Goal: Information Seeking & Learning: Find specific fact

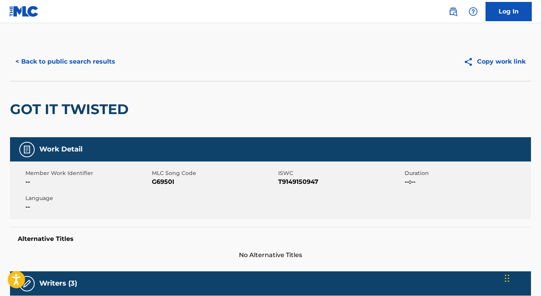
click at [68, 53] on button "< Back to public search results" at bounding box center [65, 61] width 111 height 19
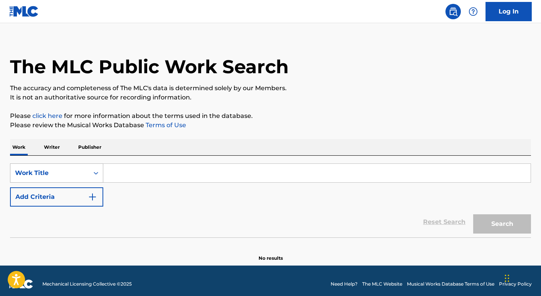
click at [82, 183] on div "Work Title" at bounding box center [56, 172] width 93 height 19
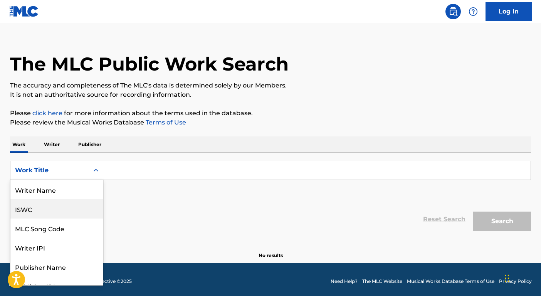
click at [59, 214] on div "ISWC" at bounding box center [56, 208] width 92 height 19
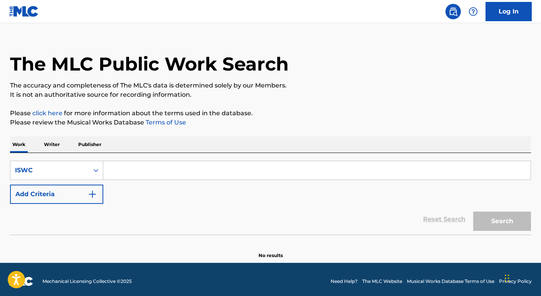
click at [141, 169] on input "Search Form" at bounding box center [316, 170] width 427 height 18
paste input "T0709221168"
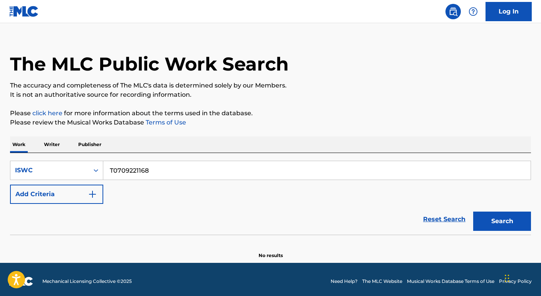
type input "T0709221168"
click at [497, 213] on button "Search" at bounding box center [502, 221] width 58 height 19
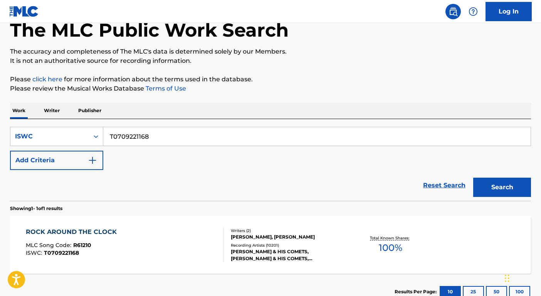
scroll to position [83, 0]
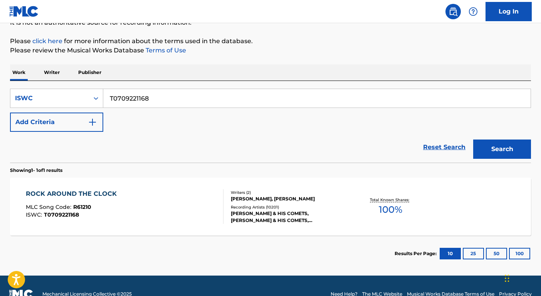
click at [278, 203] on div "Writers ( 2 ) [PERSON_NAME], [PERSON_NAME] Recording Artists ( 10201 ) [PERSON_…" at bounding box center [286, 207] width 124 height 34
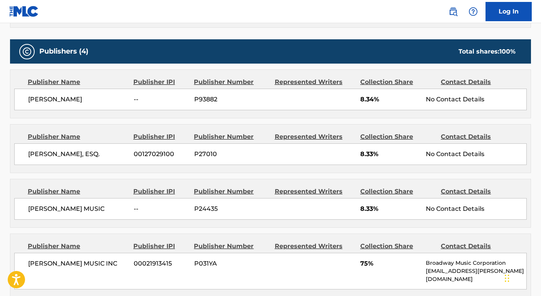
scroll to position [415, 0]
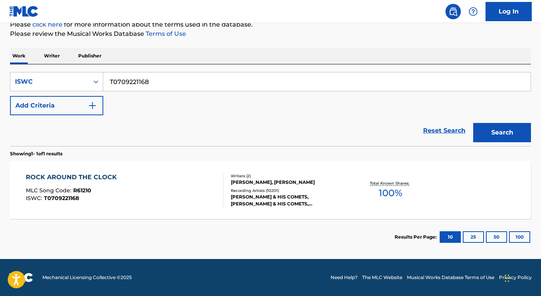
scroll to position [99, 0]
click at [147, 86] on input "T0709221168" at bounding box center [316, 81] width 427 height 18
click at [148, 87] on input "T0709221168" at bounding box center [316, 81] width 427 height 18
paste input "3058971447"
type input "T3058971447"
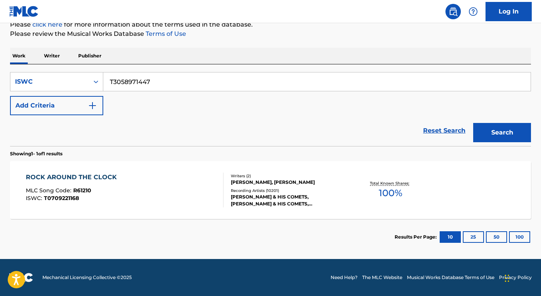
click at [507, 132] on button "Search" at bounding box center [502, 132] width 58 height 19
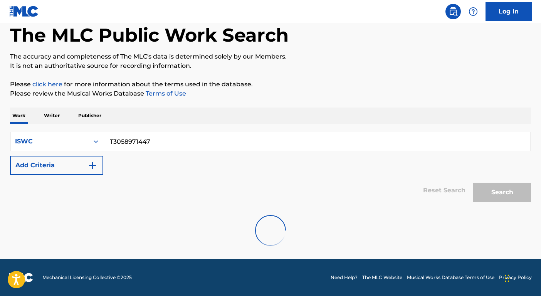
scroll to position [15, 0]
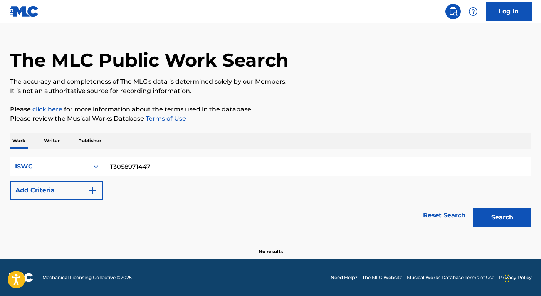
click at [49, 167] on div "ISWC" at bounding box center [49, 166] width 69 height 9
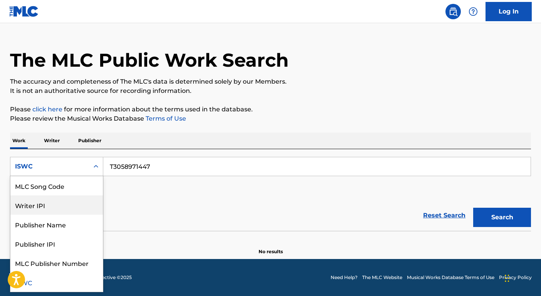
scroll to position [0, 0]
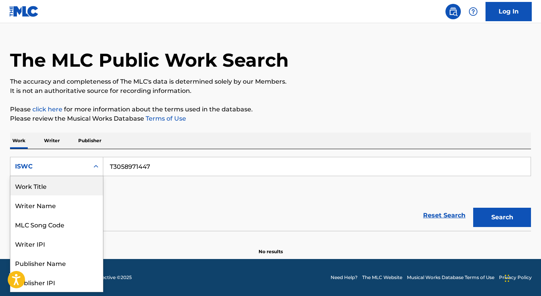
click at [53, 187] on div "Work Title" at bounding box center [56, 185] width 92 height 19
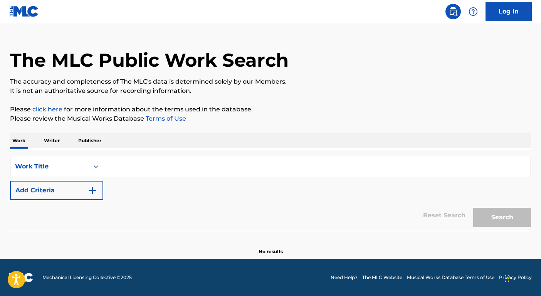
click at [114, 167] on input "Search Form" at bounding box center [316, 166] width 427 height 18
paste input "BADDEST"
type input "BADDEST"
click at [88, 191] on img "Search Form" at bounding box center [92, 190] width 9 height 9
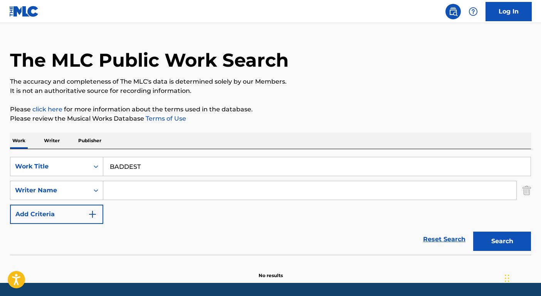
click at [120, 189] on input "Search Form" at bounding box center [309, 190] width 413 height 18
type input "Lupinos"
click at [473, 232] on button "Search" at bounding box center [502, 241] width 58 height 19
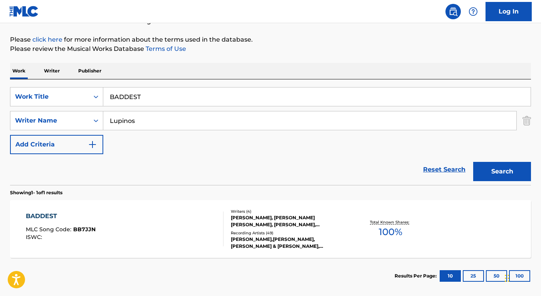
scroll to position [123, 0]
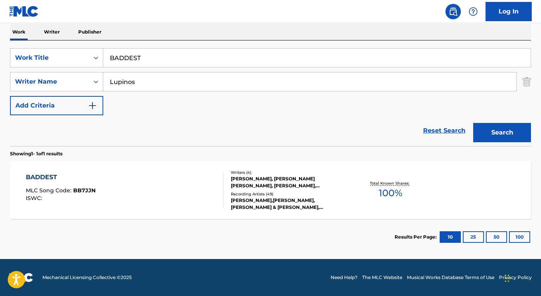
click at [283, 201] on div "[PERSON_NAME],[PERSON_NAME], [PERSON_NAME] & [PERSON_NAME], [PERSON_NAME], [PER…" at bounding box center [289, 204] width 116 height 14
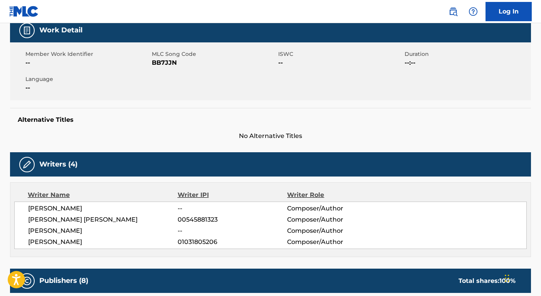
scroll to position [49, 0]
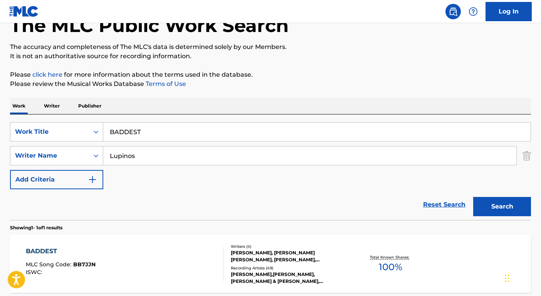
scroll to position [79, 0]
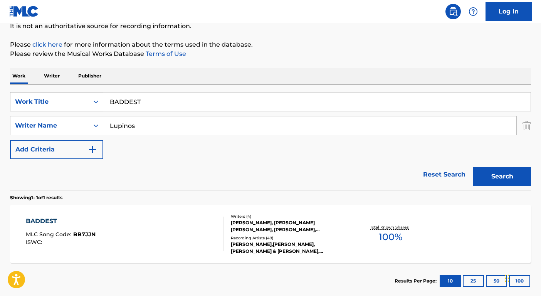
click at [46, 95] on div "Work Title" at bounding box center [49, 101] width 79 height 15
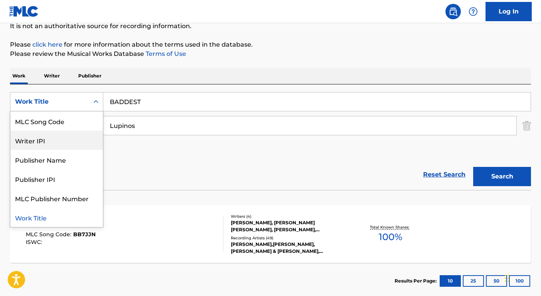
scroll to position [0, 0]
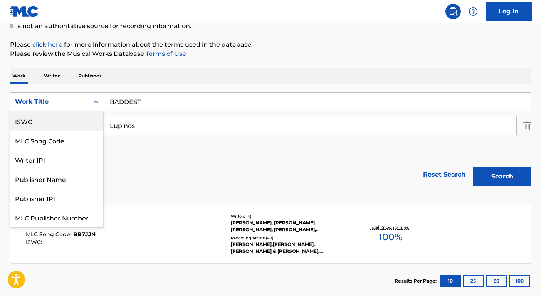
click at [56, 117] on div "ISWC" at bounding box center [56, 120] width 92 height 19
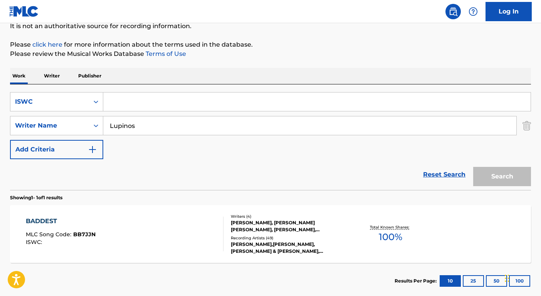
click at [141, 113] on div "SearchWithCriteria9c35d0c7-10d0-49c4-b580-528c9ac9fab4 ISWC SearchWithCriteria0…" at bounding box center [270, 125] width 521 height 67
click at [141, 100] on input "Search Form" at bounding box center [316, 101] width 427 height 18
paste input "T3208889770"
type input "T3208889770"
click at [143, 126] on input "Lupinos" at bounding box center [309, 125] width 413 height 18
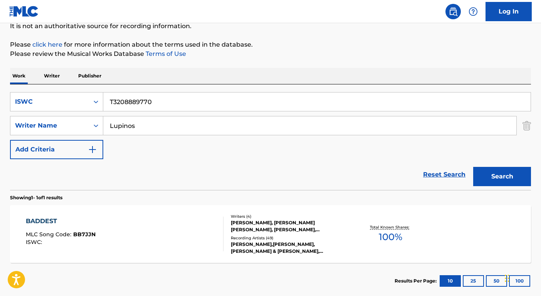
click at [143, 126] on input "Lupinos" at bounding box center [309, 125] width 413 height 18
click at [473, 167] on button "Search" at bounding box center [502, 176] width 58 height 19
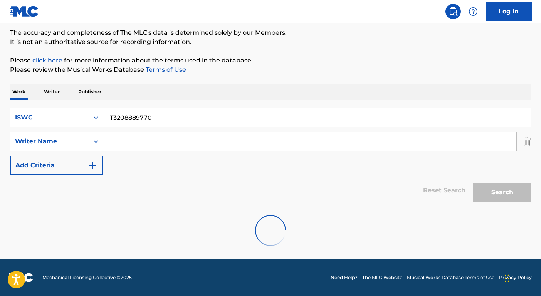
scroll to position [79, 0]
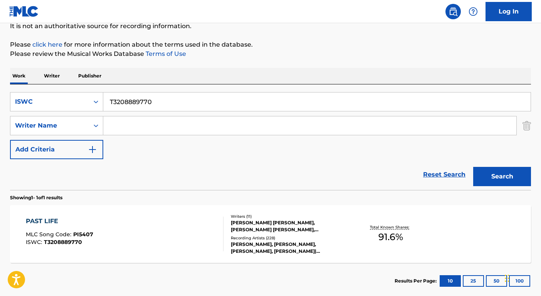
click at [318, 237] on div "Recording Artists ( 228 )" at bounding box center [289, 238] width 116 height 6
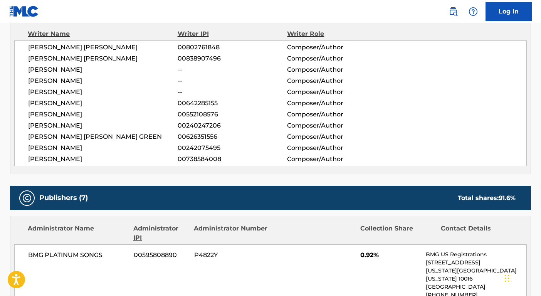
scroll to position [97, 0]
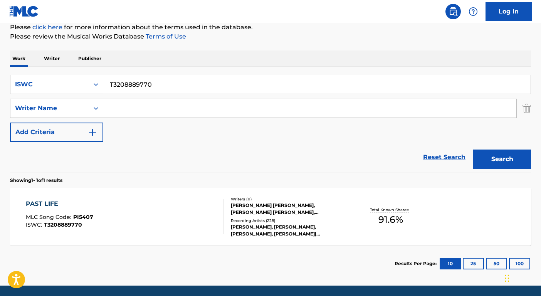
click at [69, 83] on div "ISWC" at bounding box center [49, 84] width 69 height 9
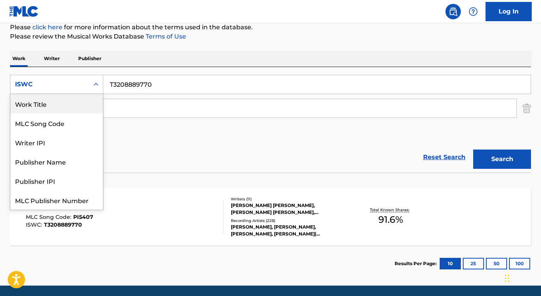
click at [71, 101] on div "Work Title" at bounding box center [56, 103] width 92 height 19
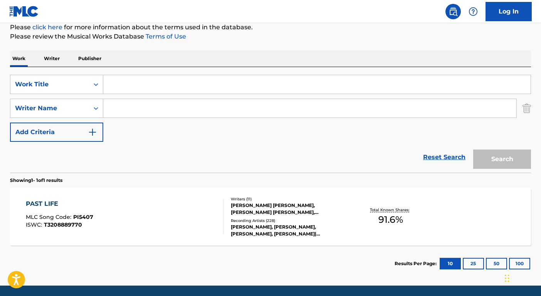
click at [124, 89] on input "Search Form" at bounding box center [316, 84] width 427 height 18
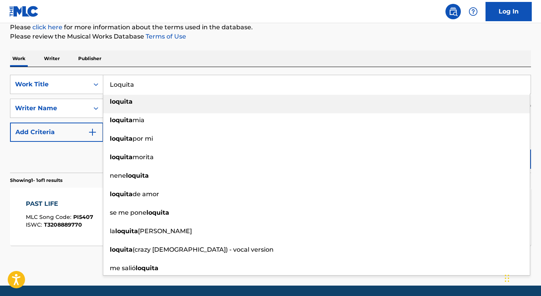
click at [127, 104] on strong "loquita" at bounding box center [121, 101] width 23 height 7
type input "loquita"
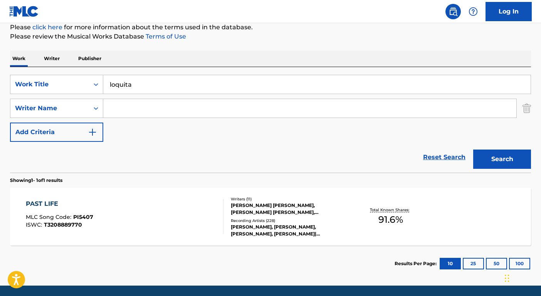
click at [127, 104] on input "Search Form" at bounding box center [309, 108] width 413 height 18
type input "Cotton"
click at [473, 150] on button "Search" at bounding box center [502, 159] width 58 height 19
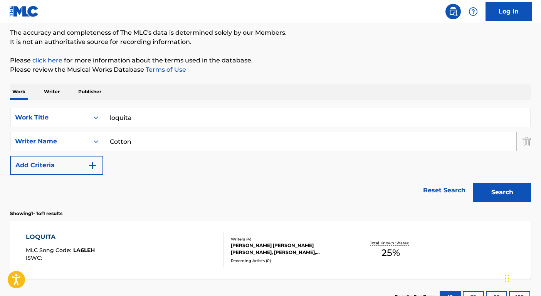
scroll to position [97, 0]
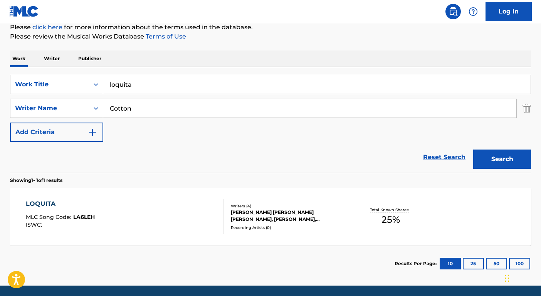
click at [274, 212] on div "[PERSON_NAME] [PERSON_NAME] [PERSON_NAME], [PERSON_NAME], [PERSON_NAME]" at bounding box center [289, 216] width 116 height 14
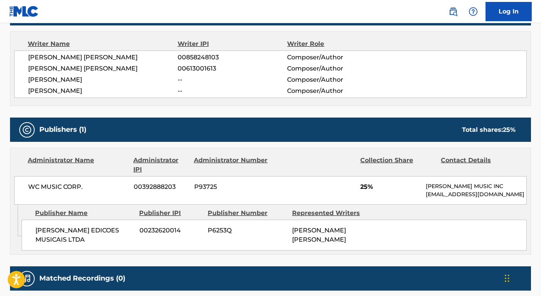
scroll to position [272, 0]
